Goal: Navigation & Orientation: Find specific page/section

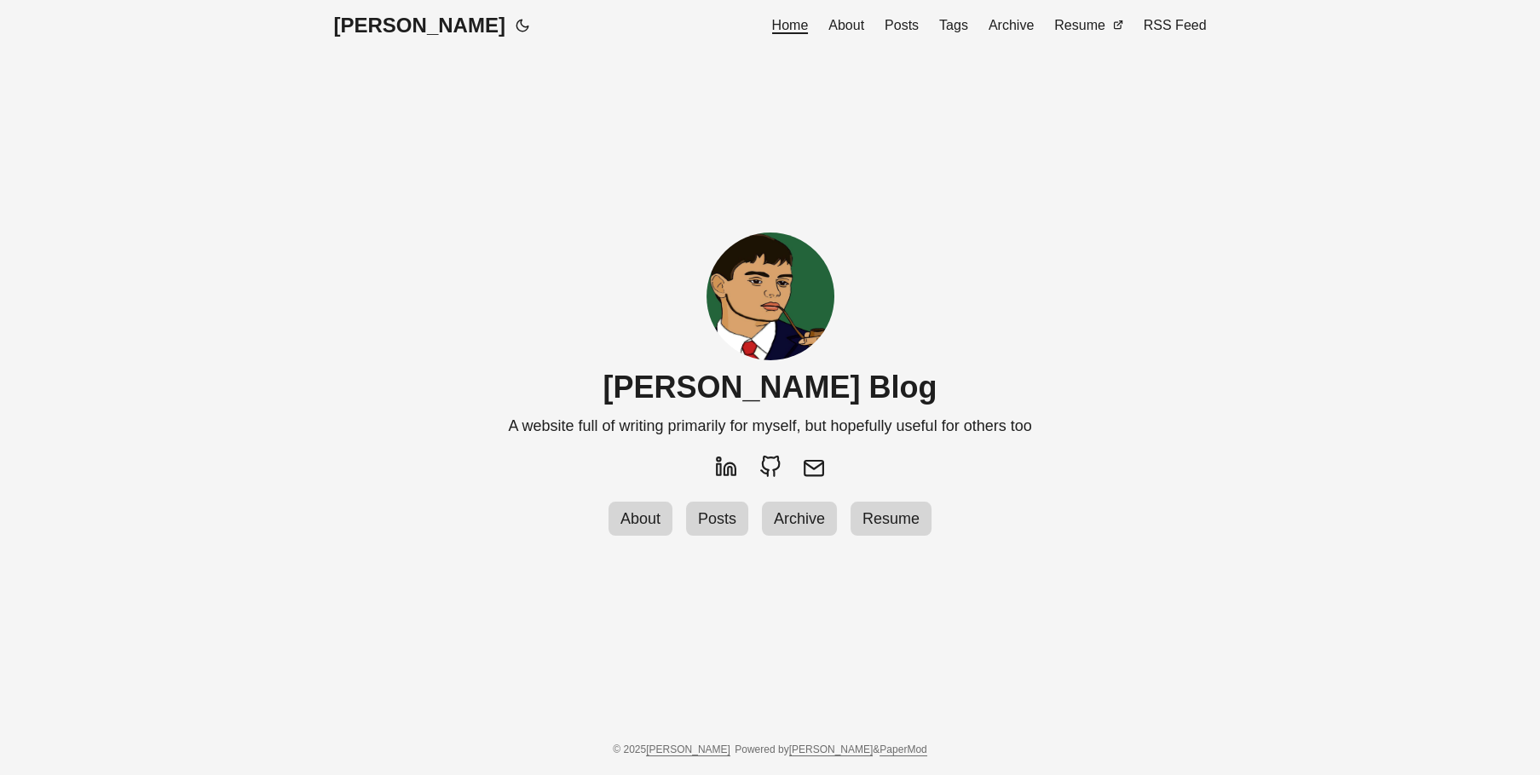
click at [864, 32] on span "About" at bounding box center [846, 25] width 36 height 14
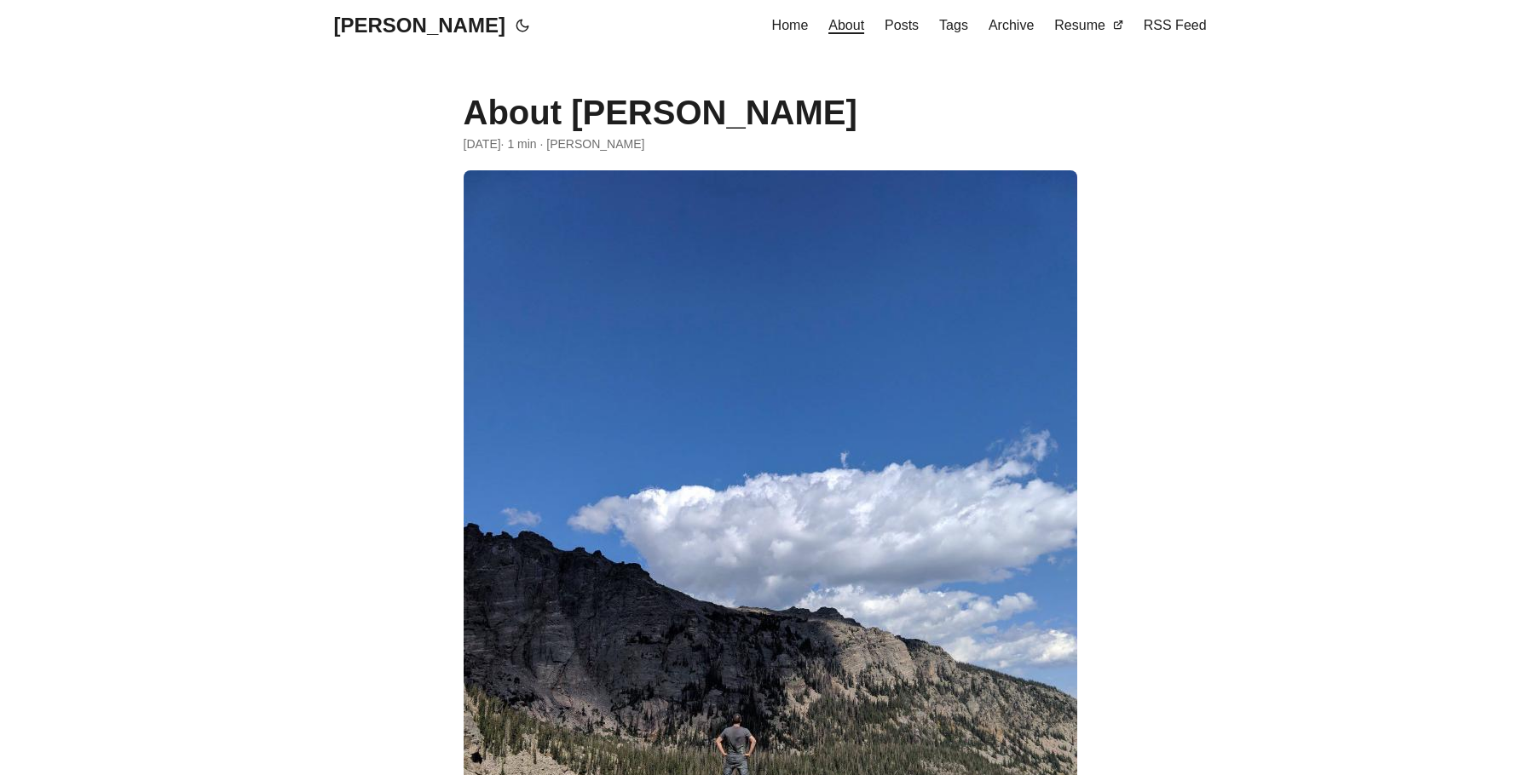
click at [911, 21] on span "Posts" at bounding box center [901, 25] width 34 height 14
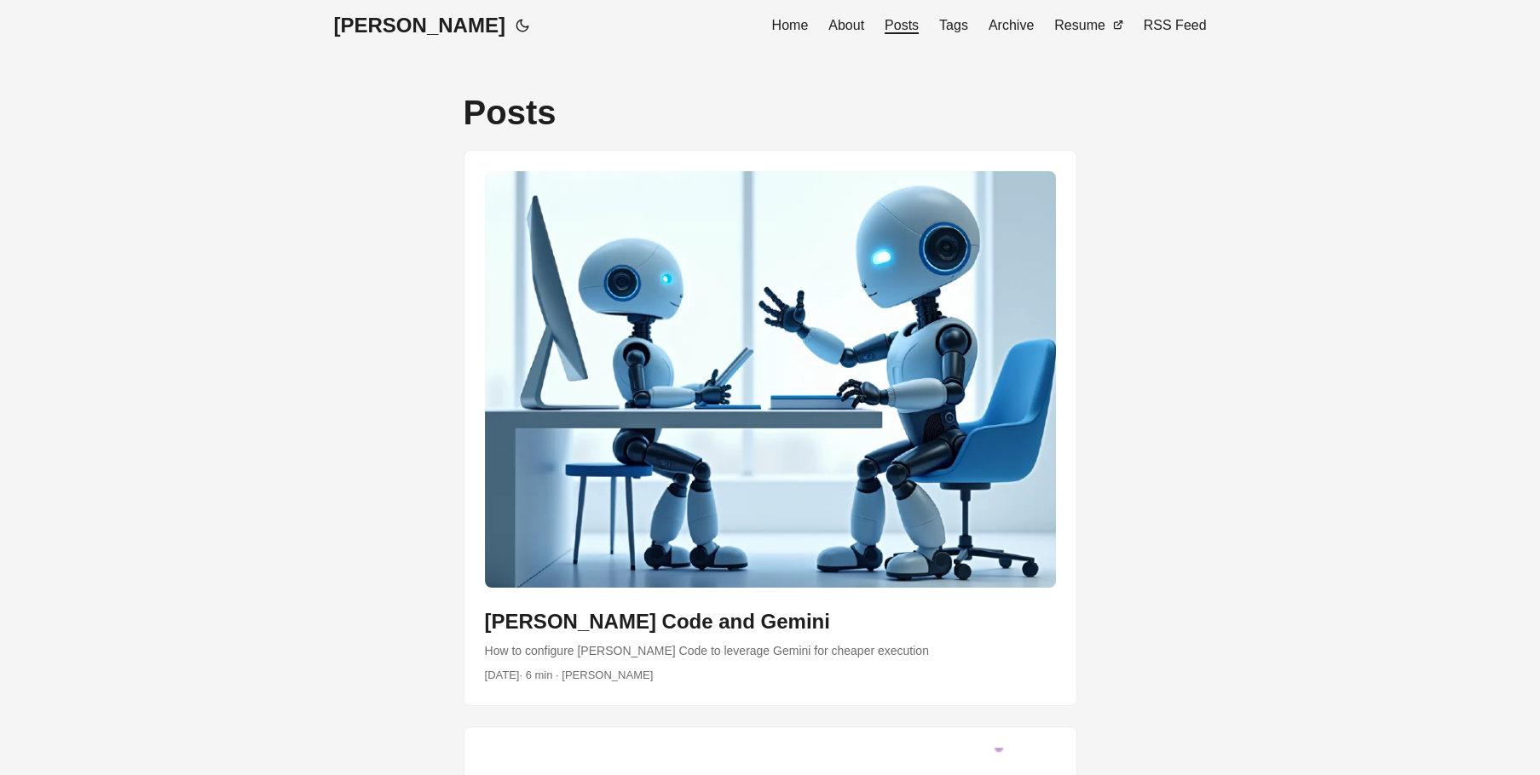
click at [968, 28] on span "Tags" at bounding box center [953, 25] width 29 height 14
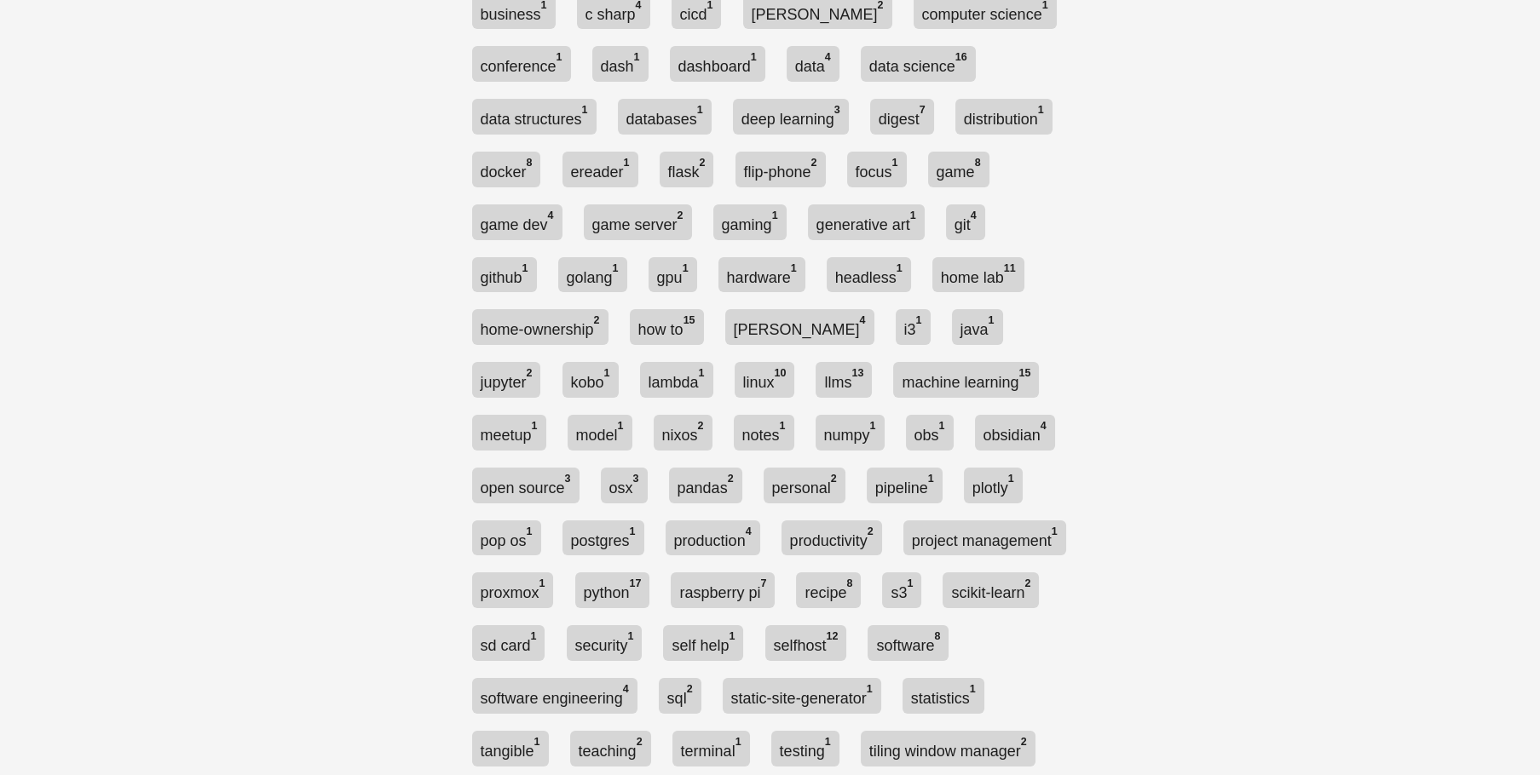
scroll to position [276, 0]
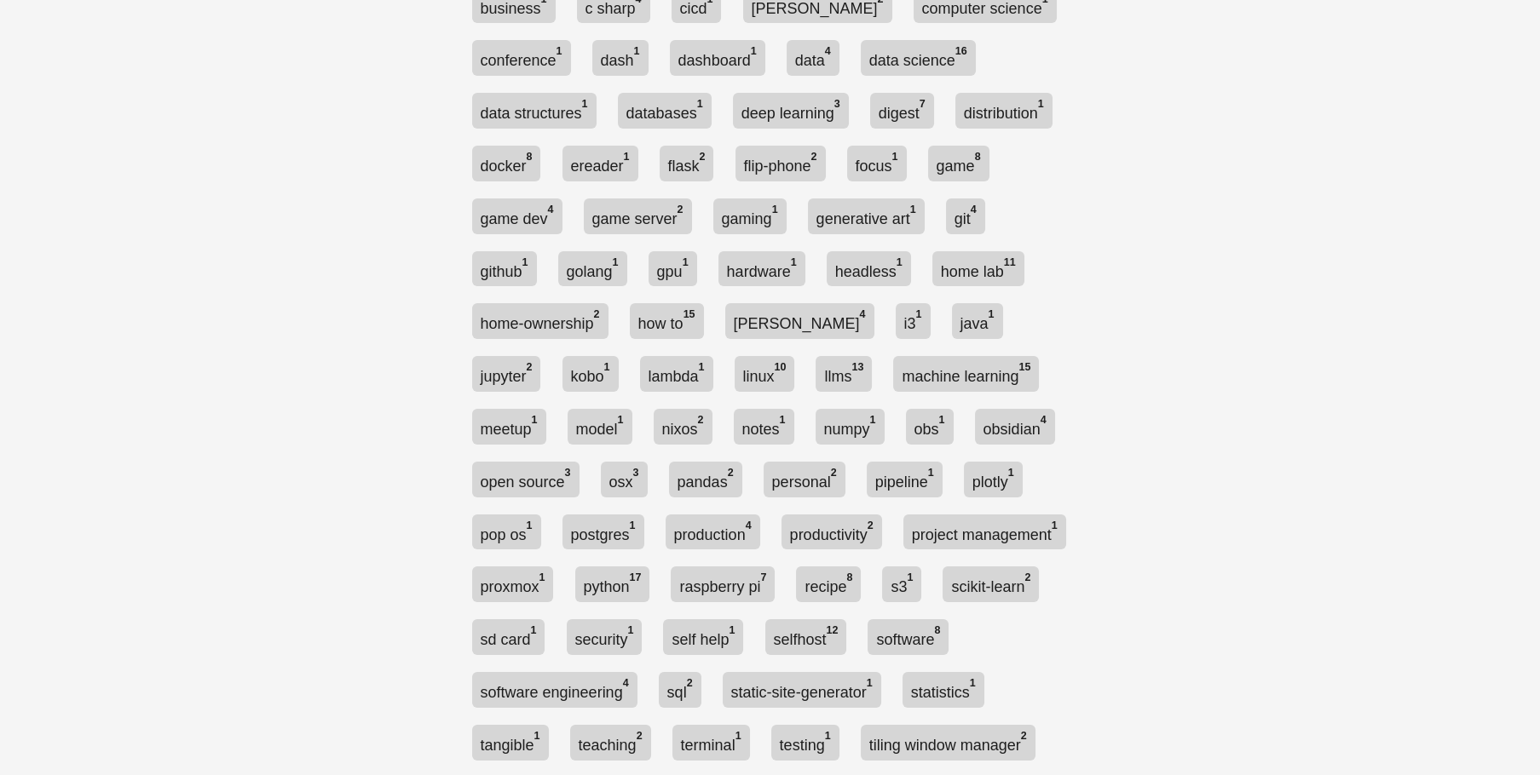
click at [786, 199] on link "gaming 1" at bounding box center [749, 217] width 73 height 36
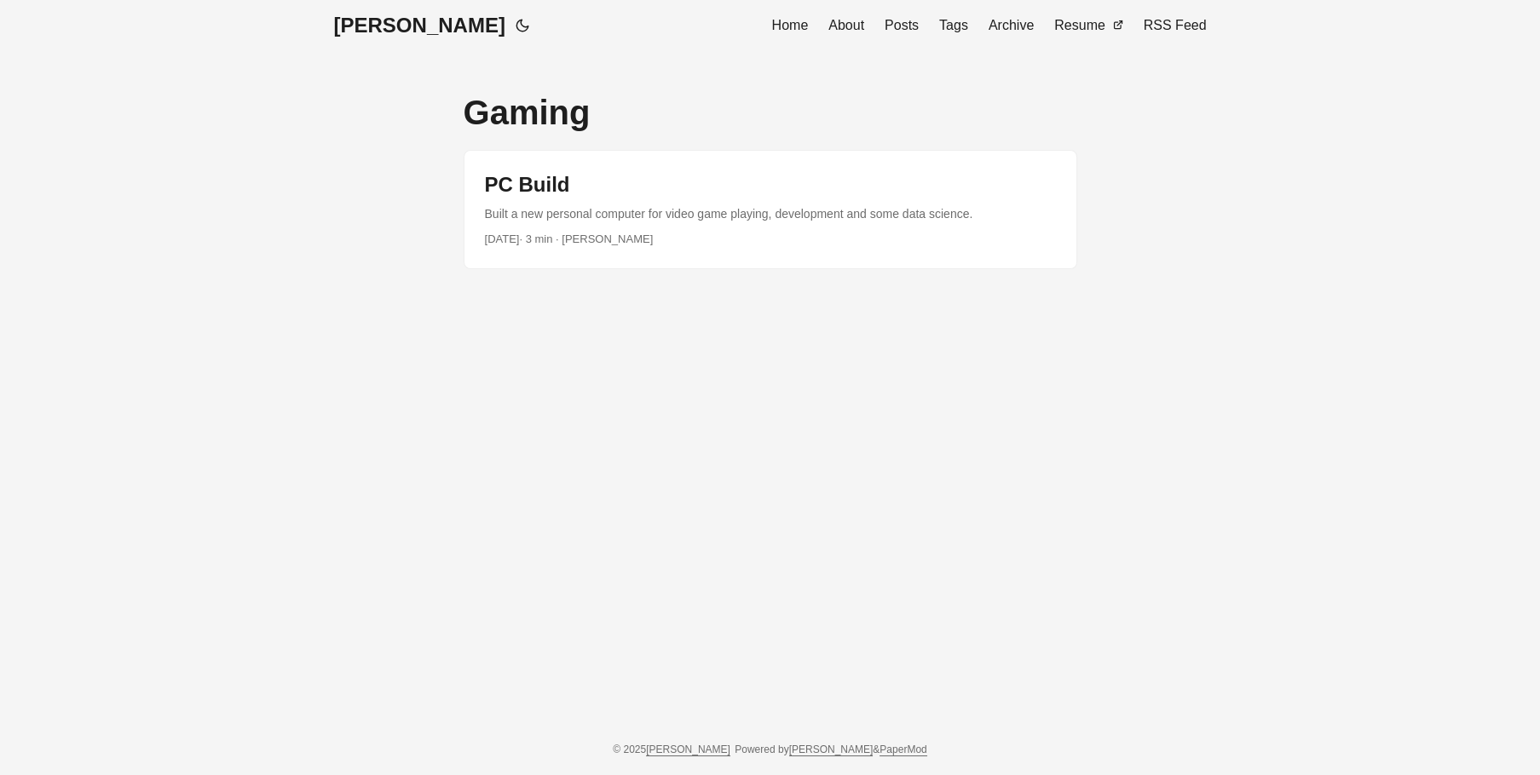
click at [993, 187] on link "post link to PC Build" at bounding box center [770, 210] width 612 height 118
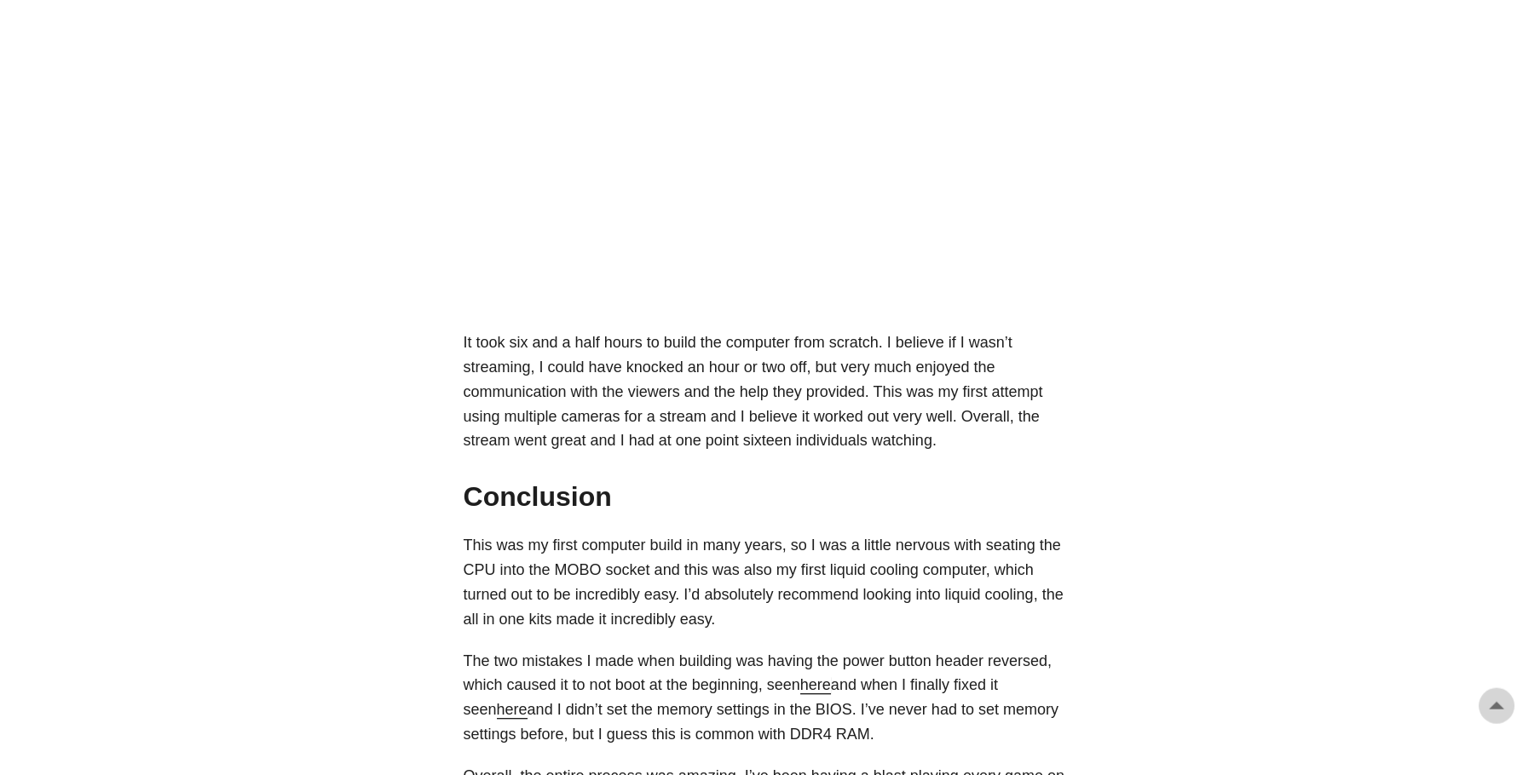
scroll to position [4688, 0]
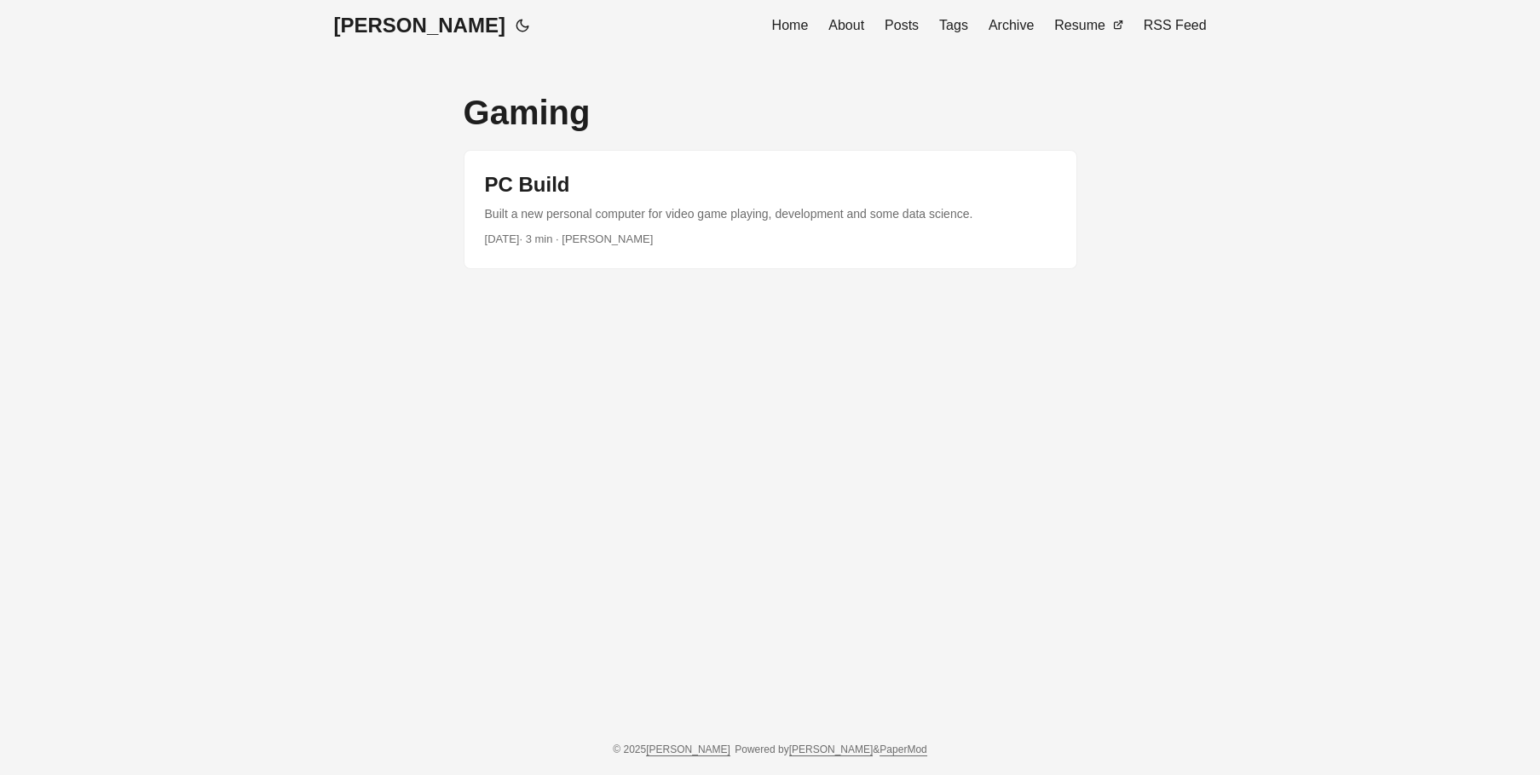
click at [949, 20] on ul "Home About Posts Tags Archive Resume RSS Feed" at bounding box center [989, 25] width 435 height 51
click at [968, 23] on span "Tags" at bounding box center [953, 25] width 29 height 14
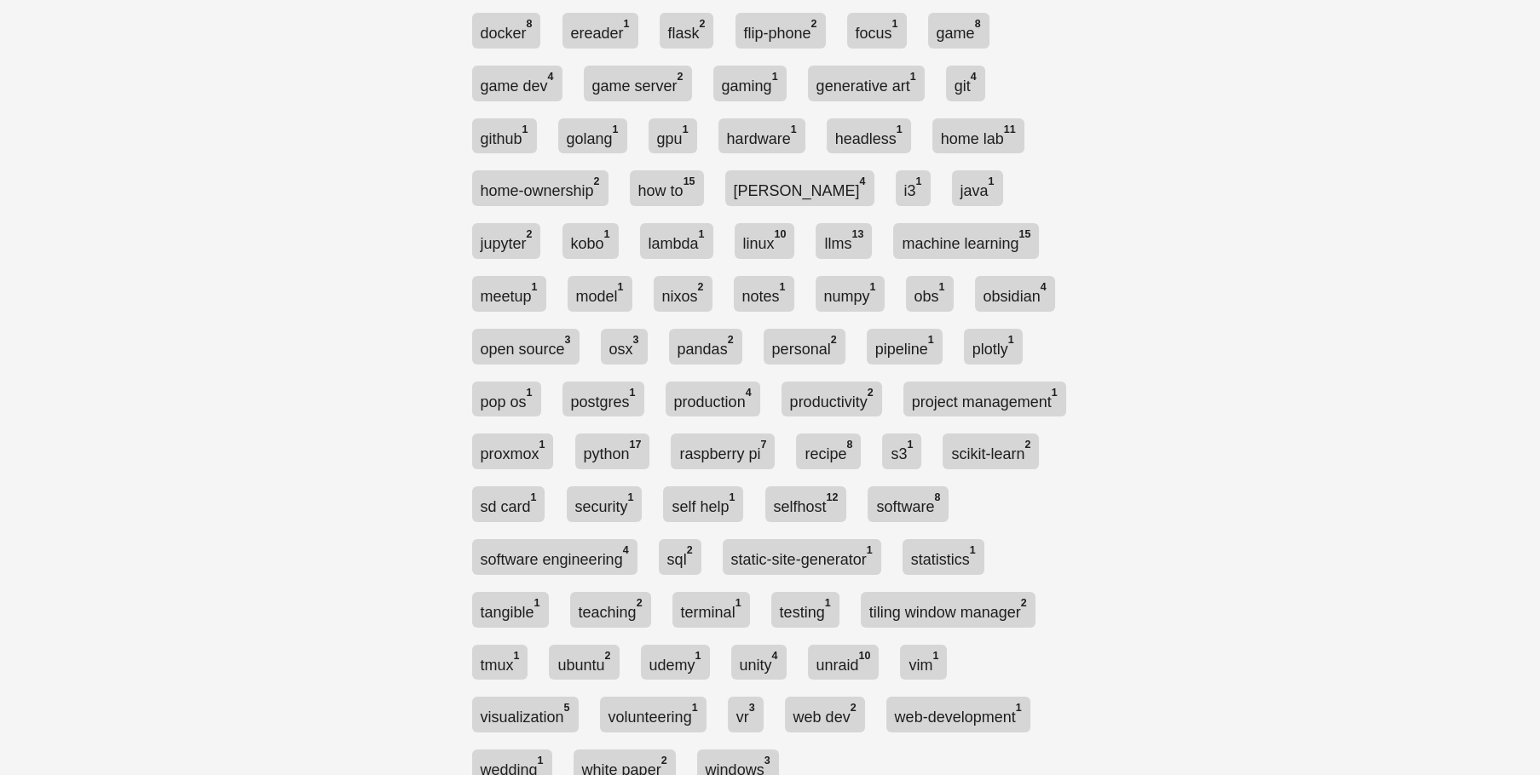
scroll to position [461, 0]
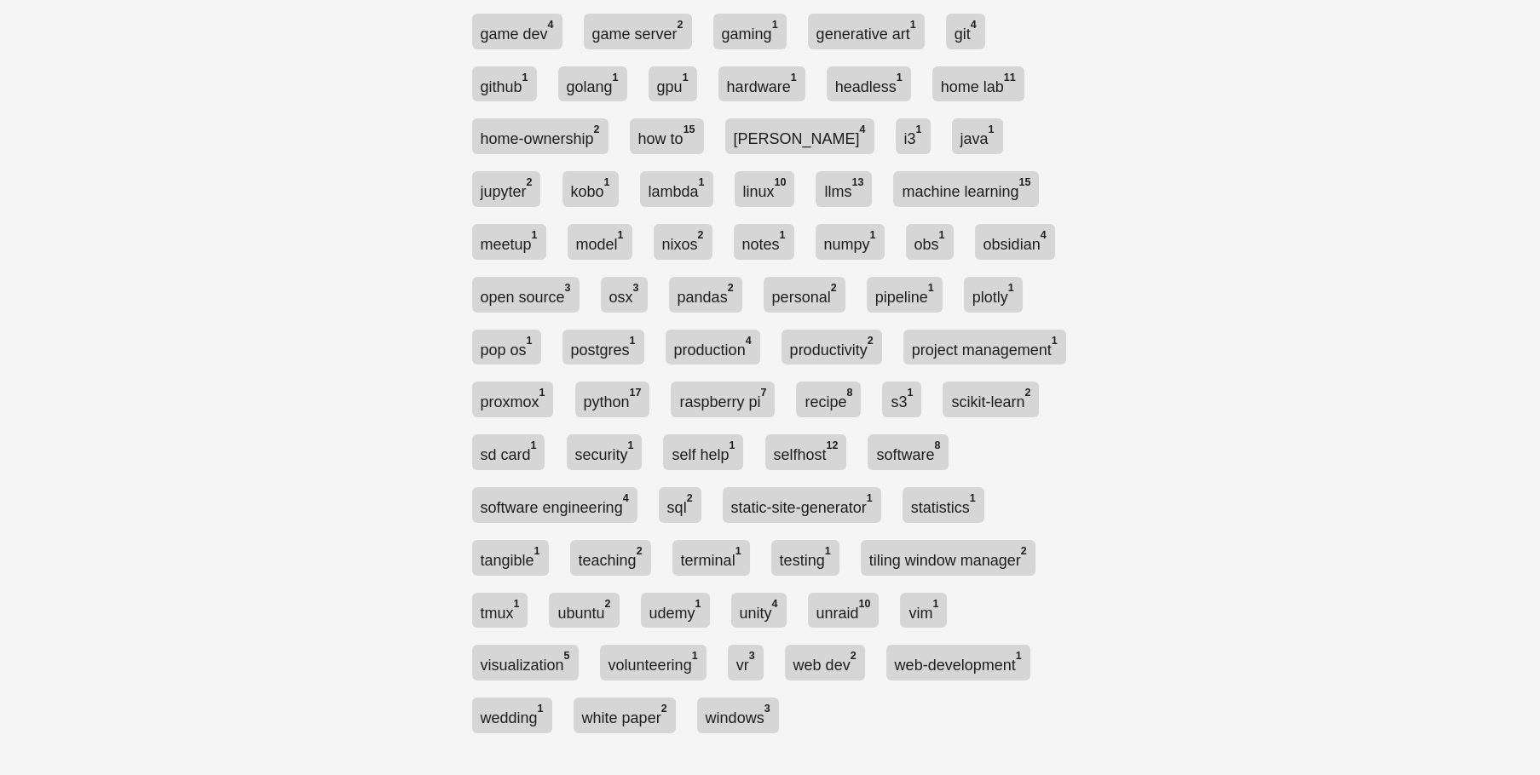
click at [722, 523] on link "static-site-generator 1" at bounding box center [801, 505] width 158 height 36
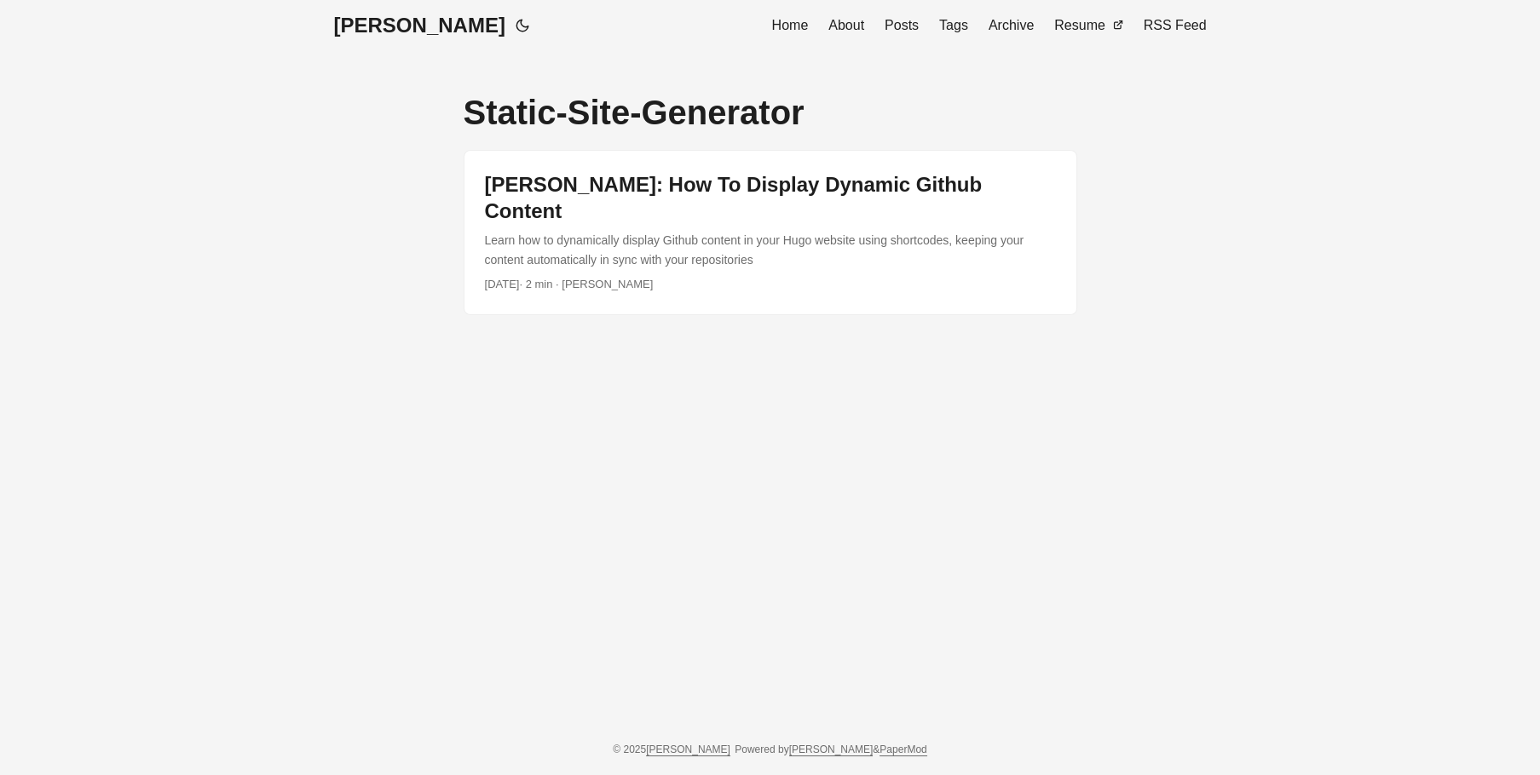
click at [821, 274] on link "post link to Hugo: How To Display Dynamic Github Content" at bounding box center [770, 233] width 612 height 164
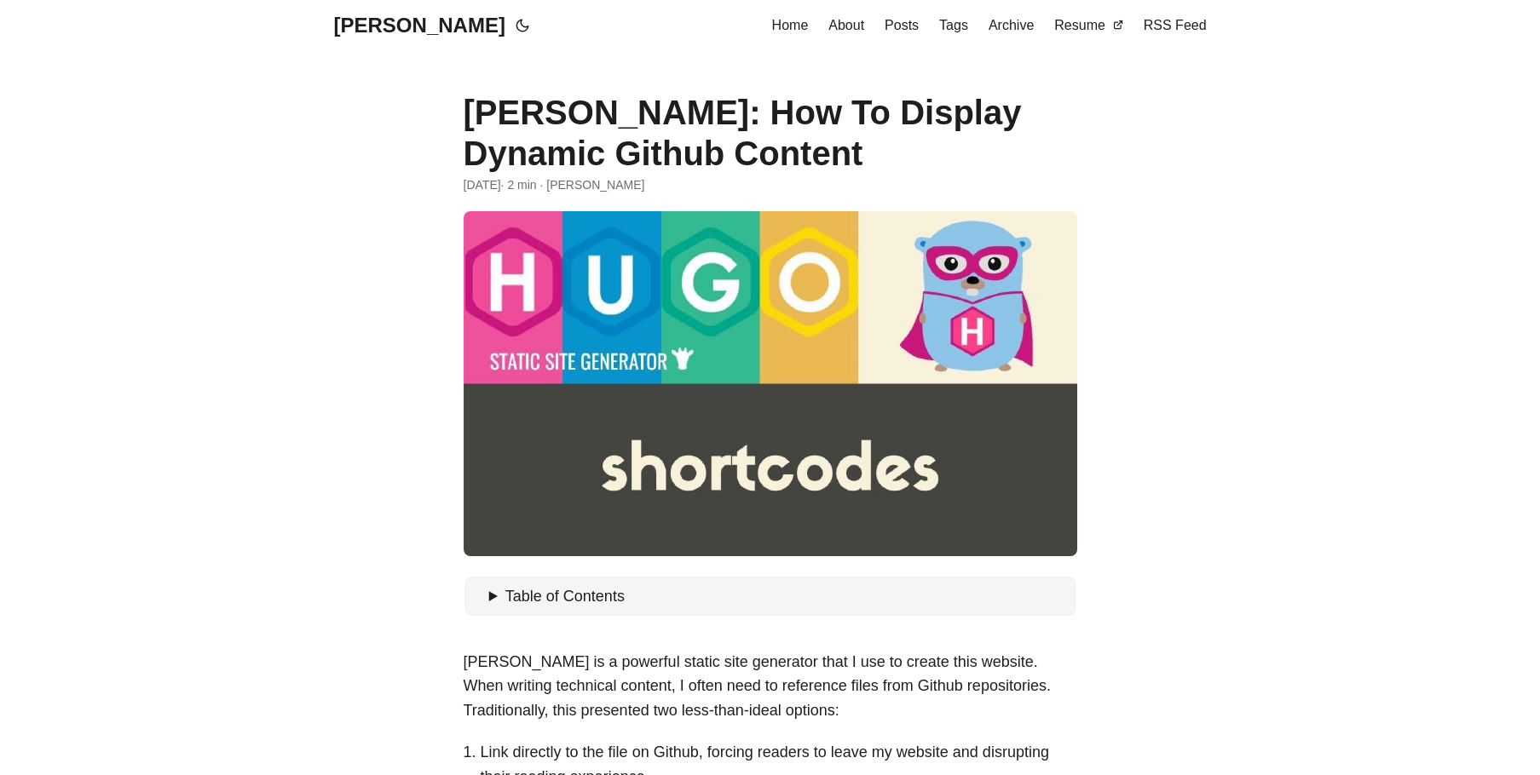
click at [1188, 32] on span "RSS Feed" at bounding box center [1174, 25] width 63 height 14
click at [794, 28] on span "Home" at bounding box center [790, 25] width 37 height 14
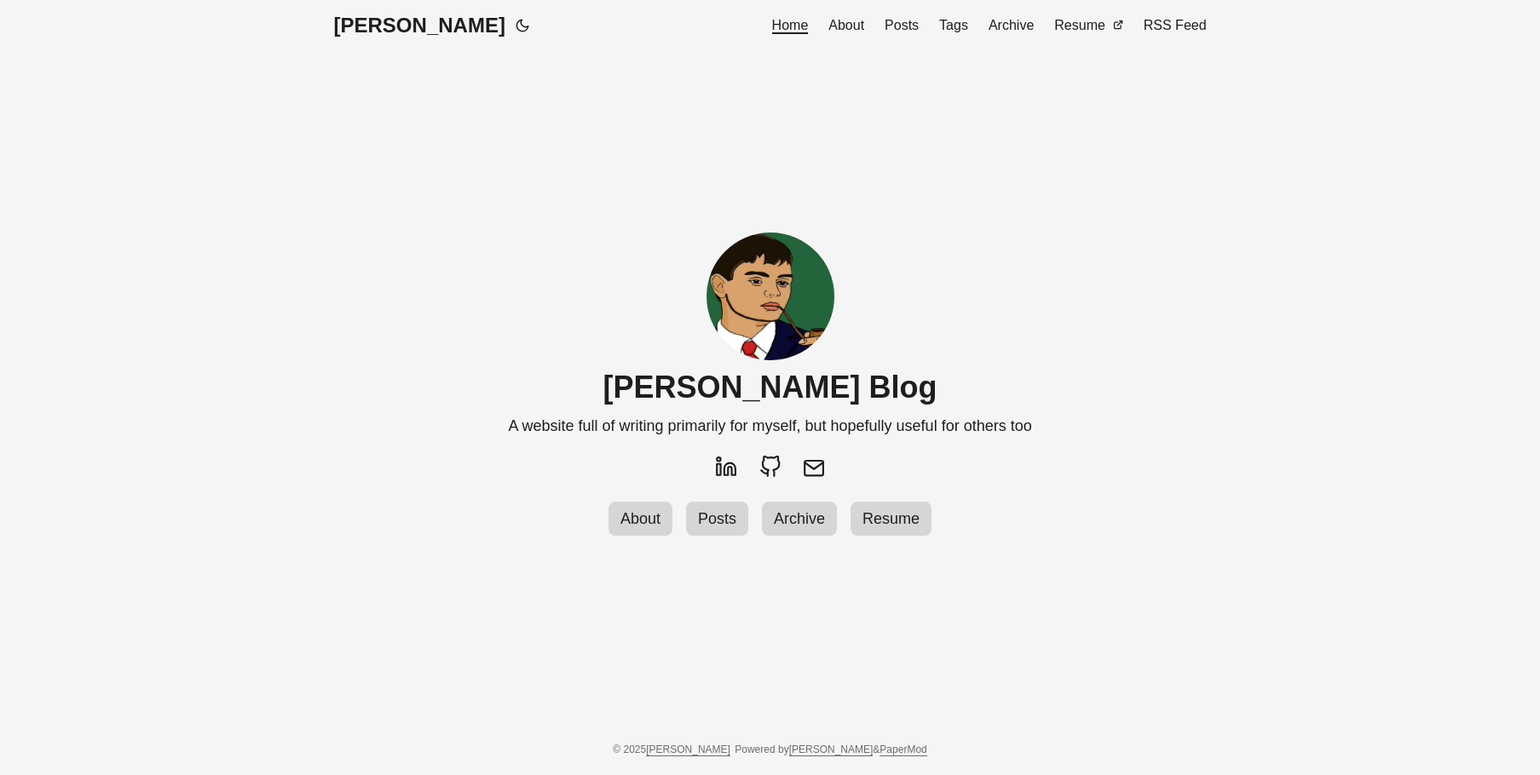
click at [899, 505] on link "Resume" at bounding box center [890, 519] width 81 height 35
